Goal: Ask a question

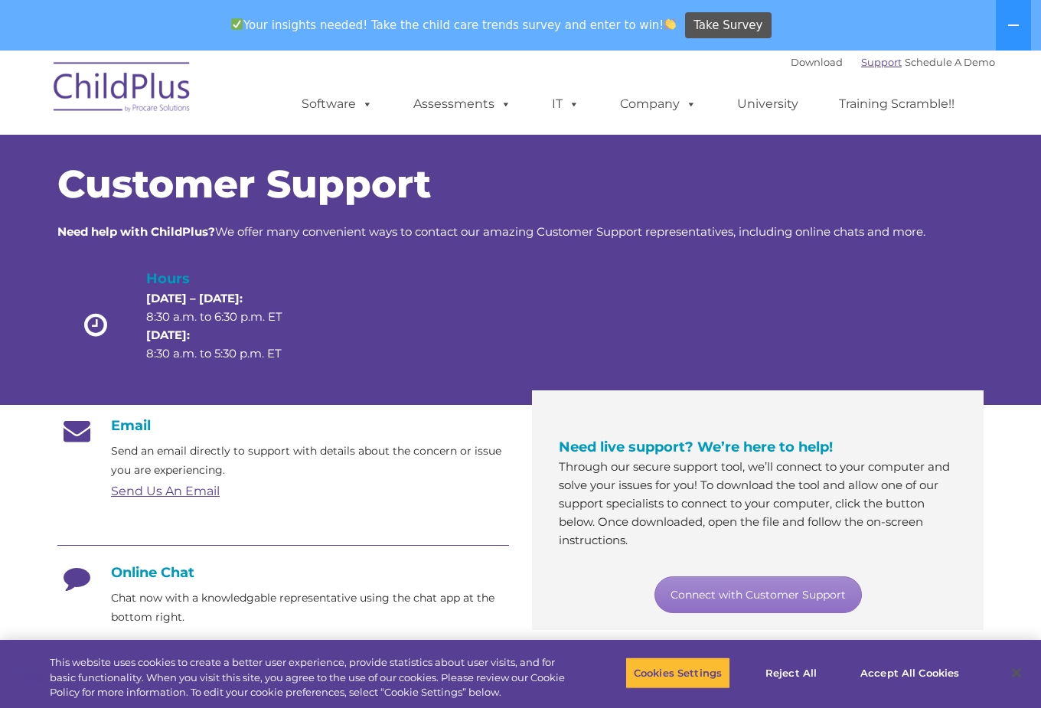
click at [861, 66] on link "Support" at bounding box center [881, 62] width 41 height 12
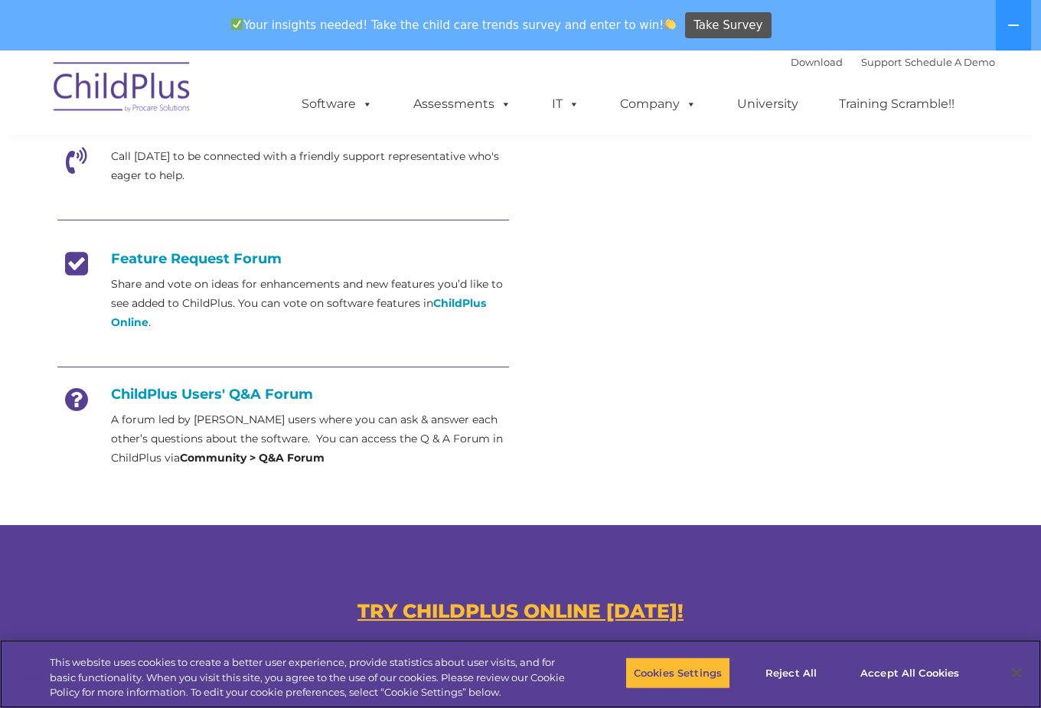
scroll to position [536, 0]
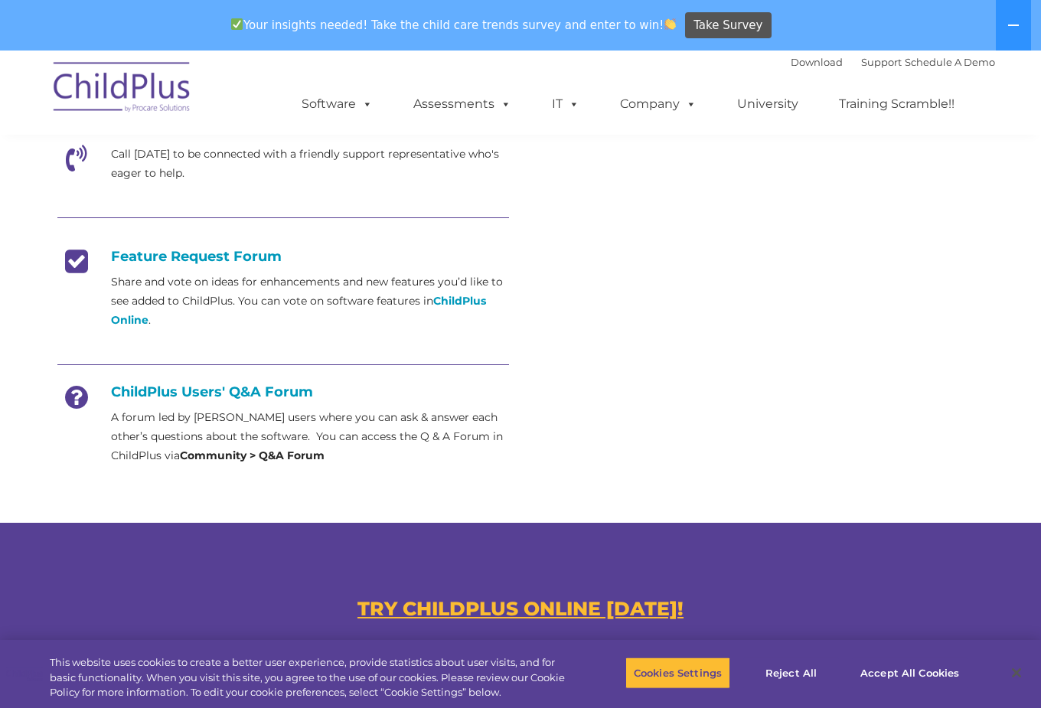
click at [254, 390] on h4 "ChildPlus Users' Q&A Forum" at bounding box center [283, 392] width 452 height 17
click at [165, 398] on h4 "ChildPlus Users' Q&A Forum" at bounding box center [283, 392] width 452 height 17
click at [161, 394] on h4 "ChildPlus Users' Q&A Forum" at bounding box center [283, 392] width 452 height 17
click at [73, 401] on icon at bounding box center [76, 403] width 38 height 38
